Goal: Information Seeking & Learning: Learn about a topic

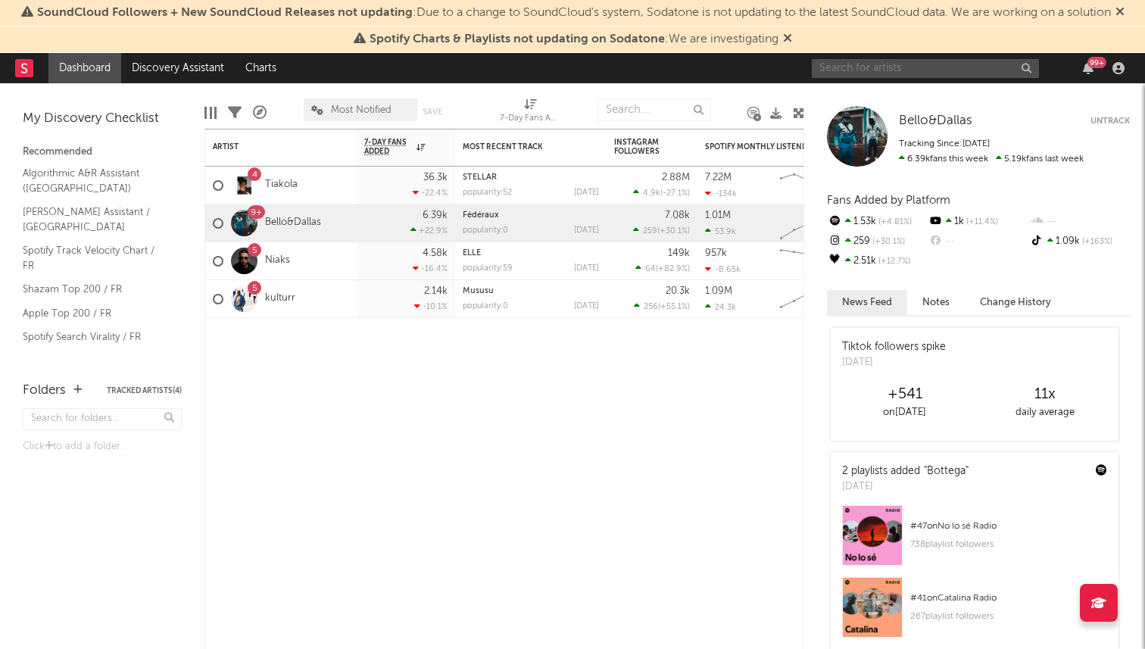
click at [833, 70] on input "text" at bounding box center [925, 68] width 227 height 19
click at [833, 67] on input "bsf" at bounding box center [925, 68] width 227 height 19
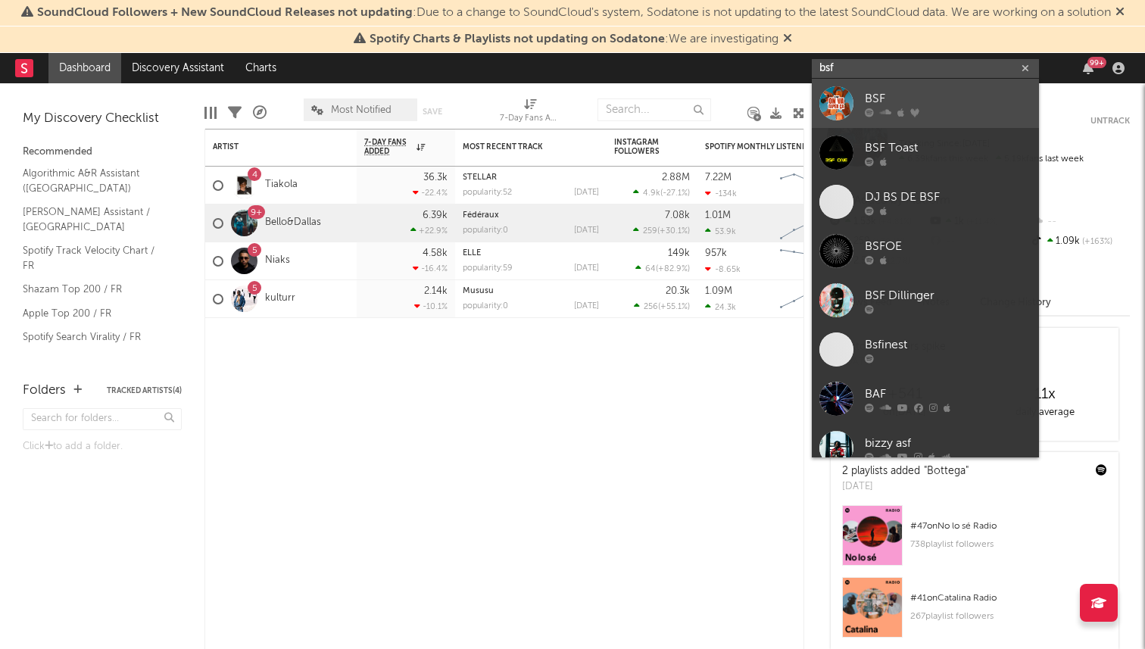
type input "bsf"
click at [840, 95] on div at bounding box center [836, 103] width 34 height 34
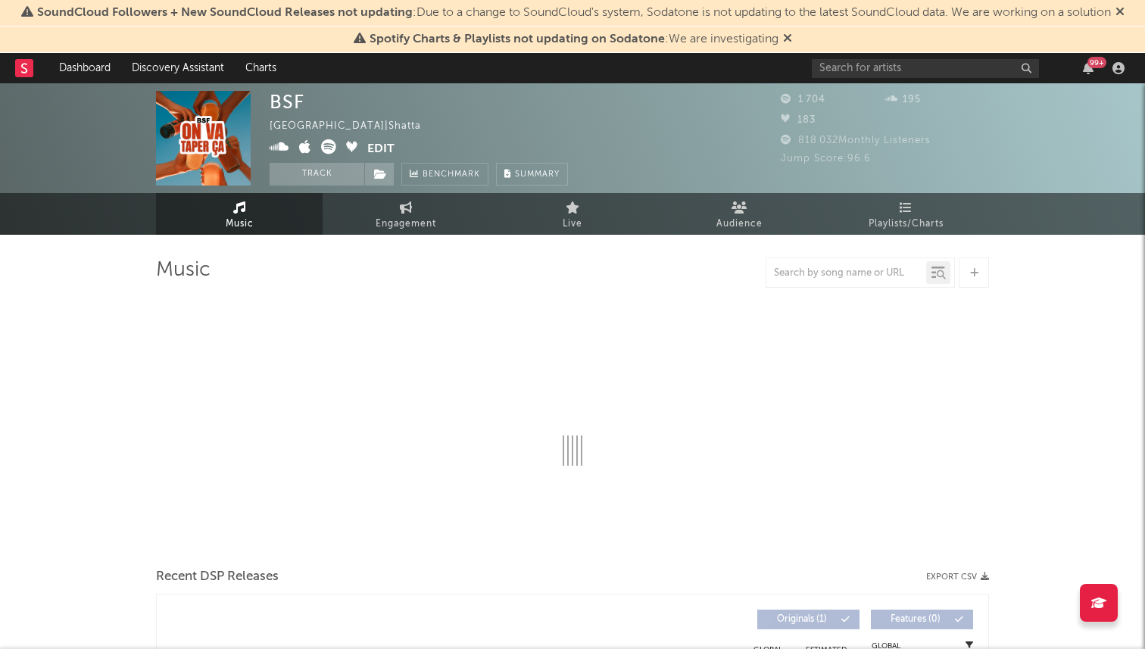
select select "1w"
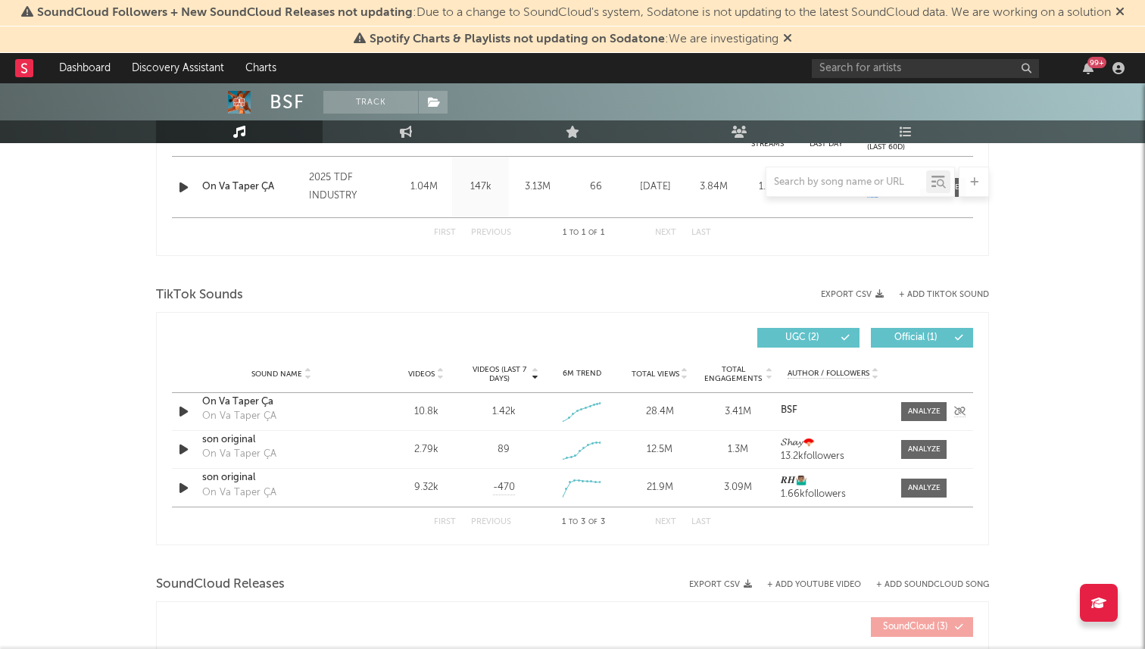
scroll to position [670, 0]
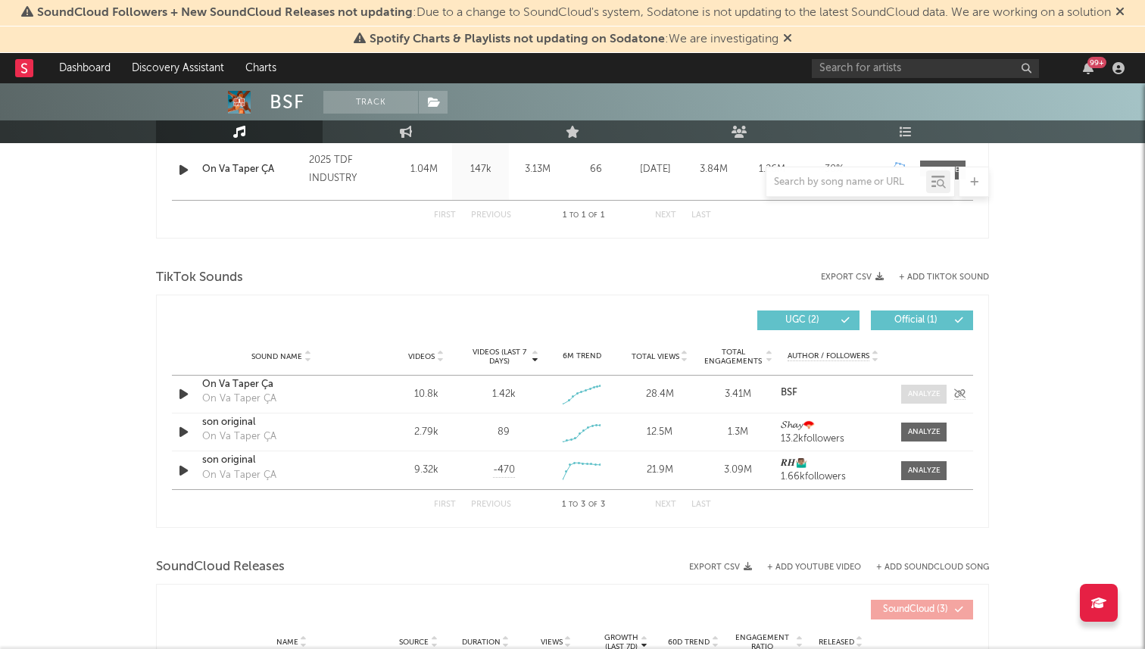
click at [921, 394] on div at bounding box center [924, 393] width 33 height 11
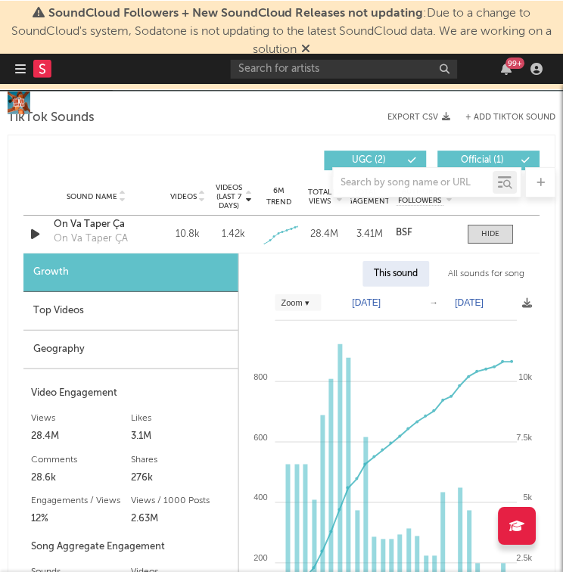
scroll to position [925, 0]
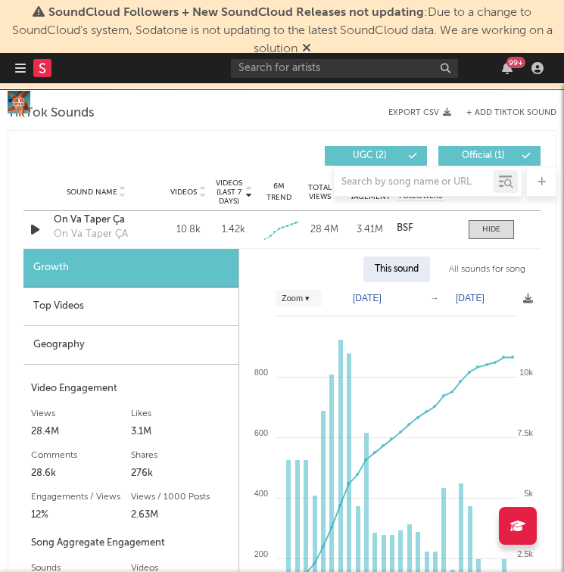
select select "Zoom"
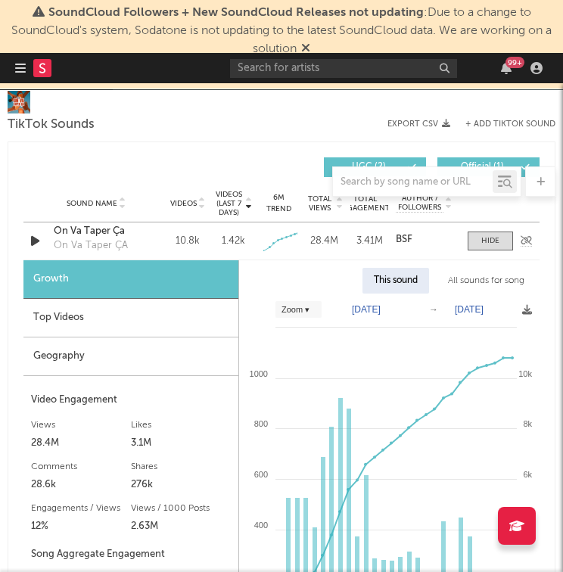
scroll to position [928, 0]
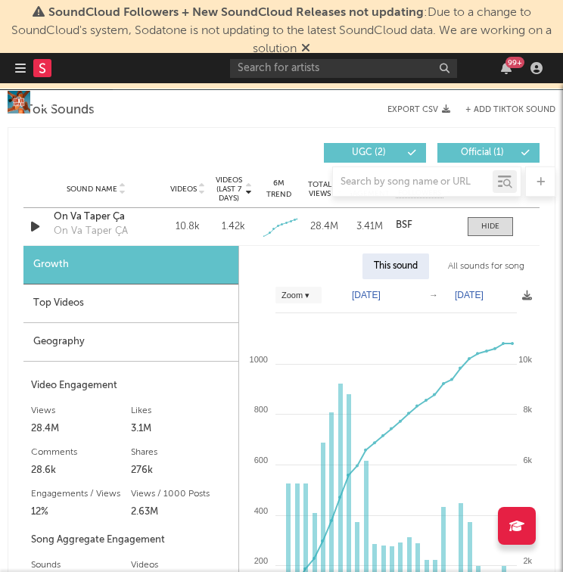
click at [310, 45] on icon at bounding box center [305, 48] width 9 height 12
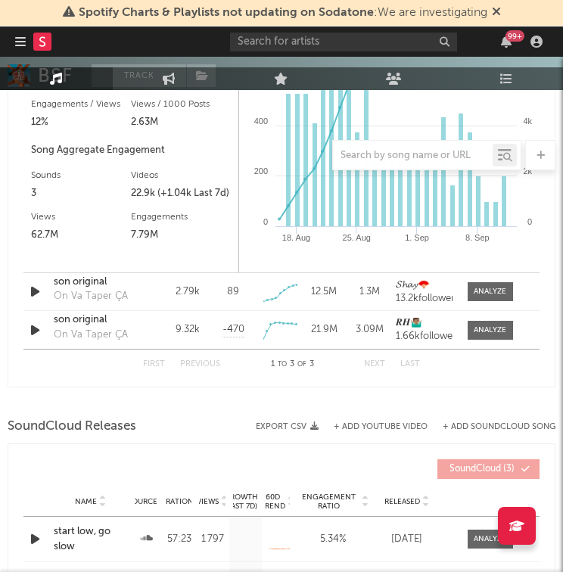
scroll to position [1285, 0]
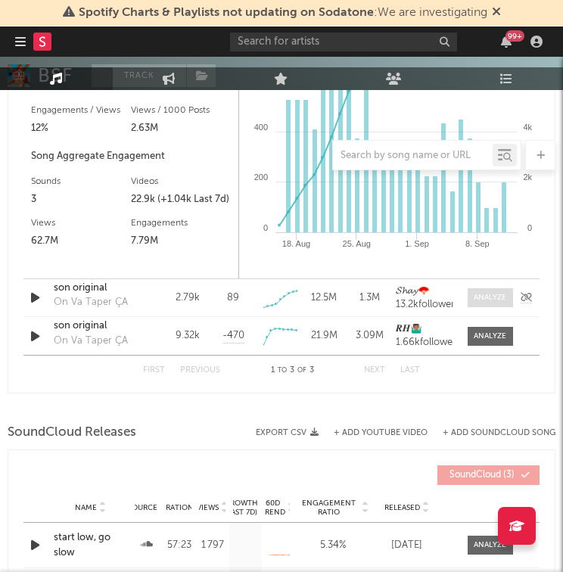
click at [495, 295] on div at bounding box center [490, 297] width 33 height 11
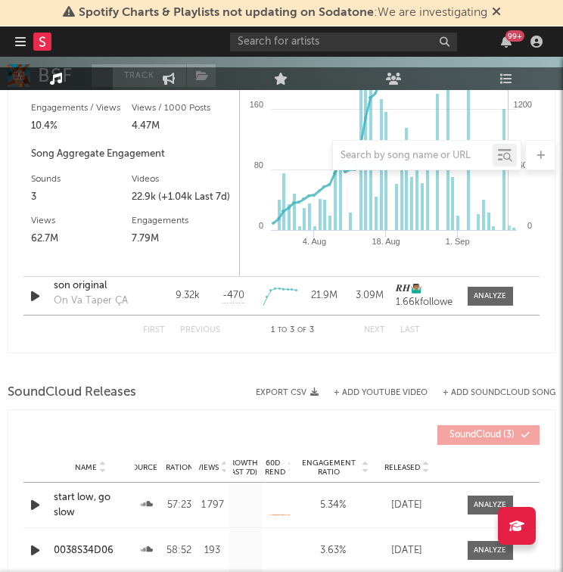
scroll to position [1768, 0]
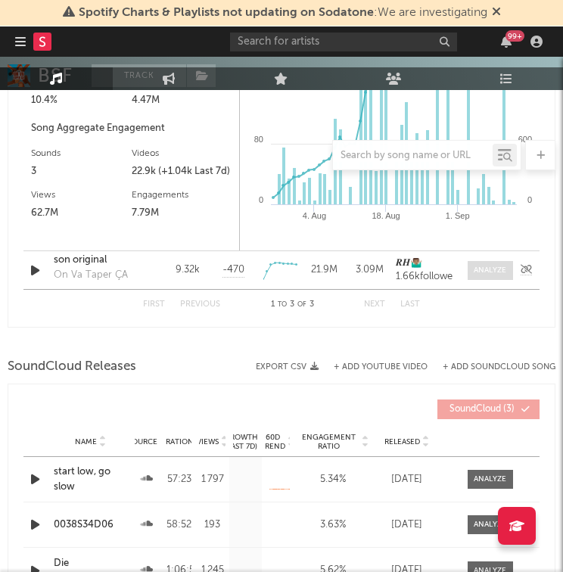
click at [477, 276] on span at bounding box center [490, 270] width 45 height 19
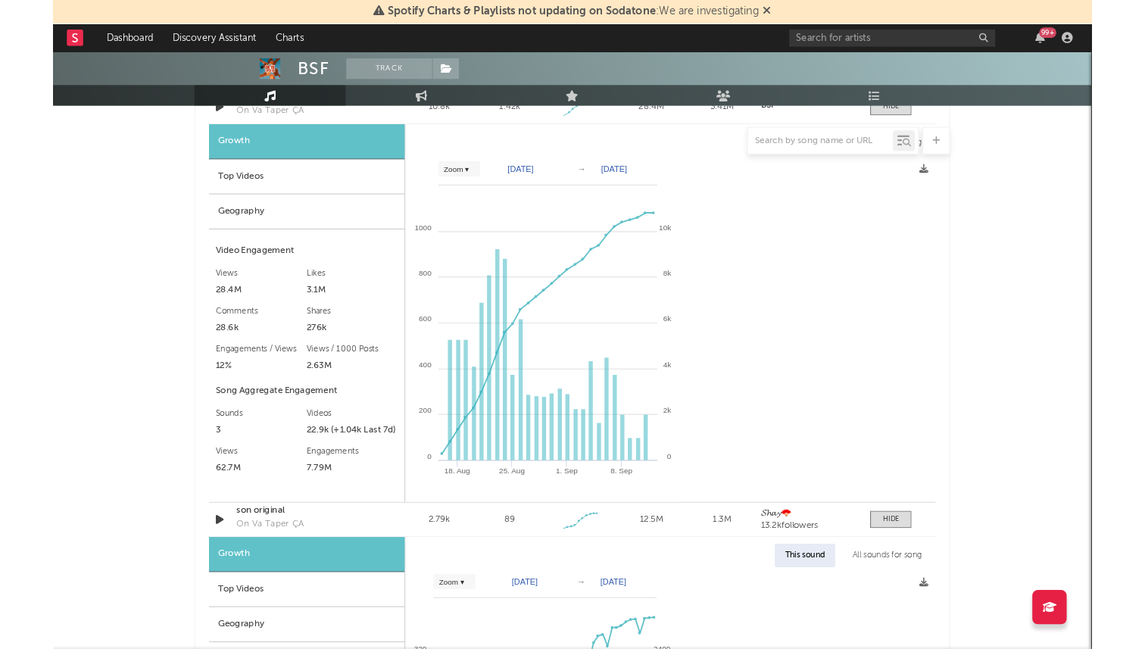
scroll to position [917, 0]
